Goal: Task Accomplishment & Management: Use online tool/utility

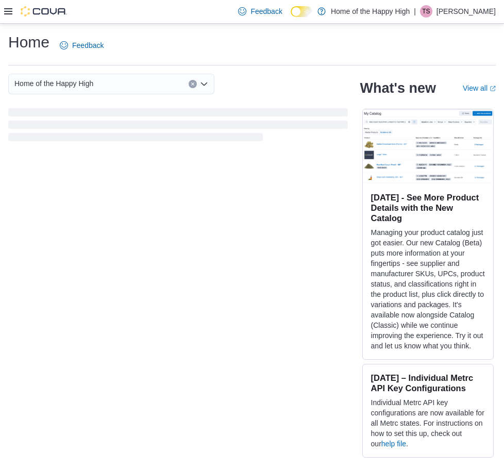
click at [7, 9] on icon at bounding box center [8, 11] width 8 height 6
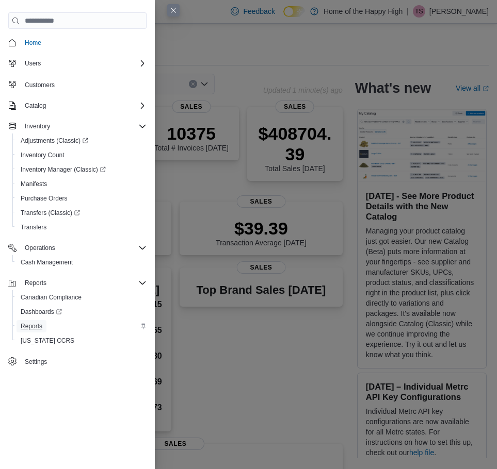
click at [27, 329] on span "Reports" at bounding box center [32, 326] width 22 height 8
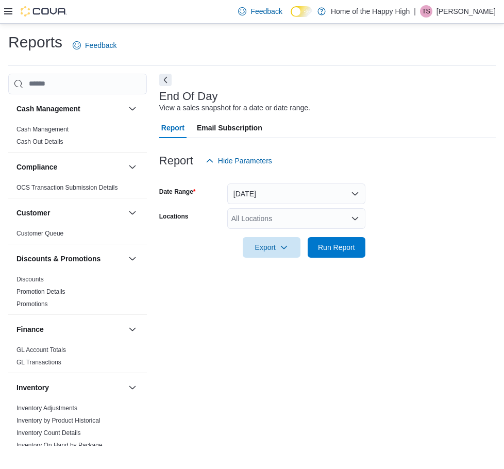
click at [262, 218] on div "All Locations" at bounding box center [296, 218] width 138 height 21
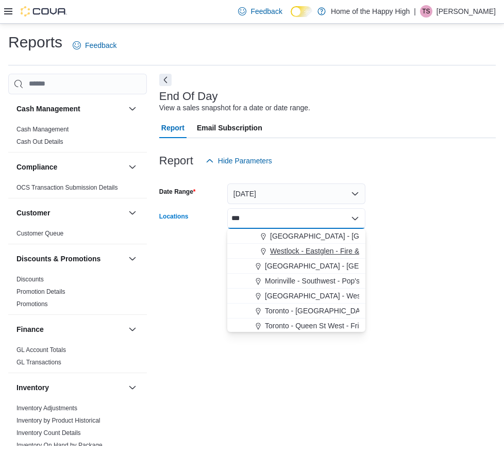
type input "***"
click at [260, 244] on button "Westlock - Eastglen - Fire & Flower" at bounding box center [296, 251] width 138 height 15
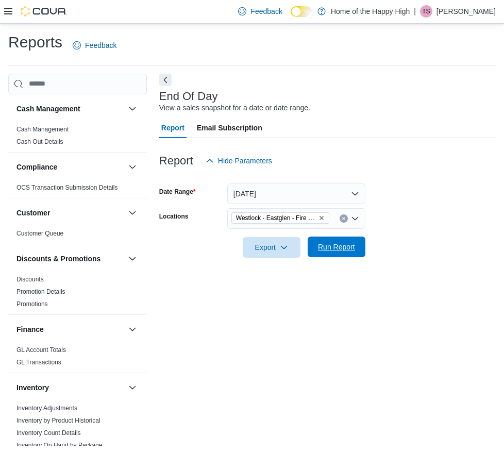
click at [357, 244] on span "Run Report" at bounding box center [336, 247] width 45 height 21
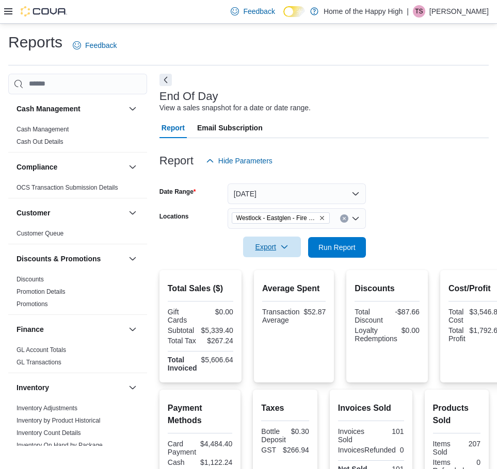
click at [286, 247] on icon "button" at bounding box center [284, 247] width 8 height 8
click at [274, 286] on span "Export to Pdf" at bounding box center [273, 289] width 46 height 8
